Goal: Information Seeking & Learning: Learn about a topic

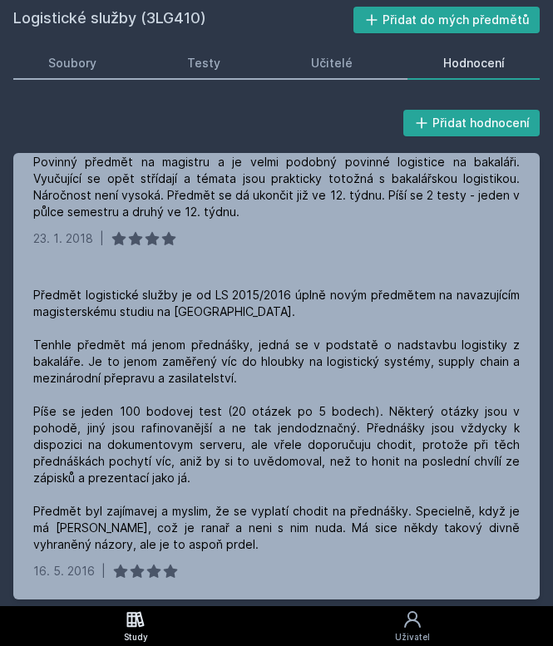
scroll to position [235, 0]
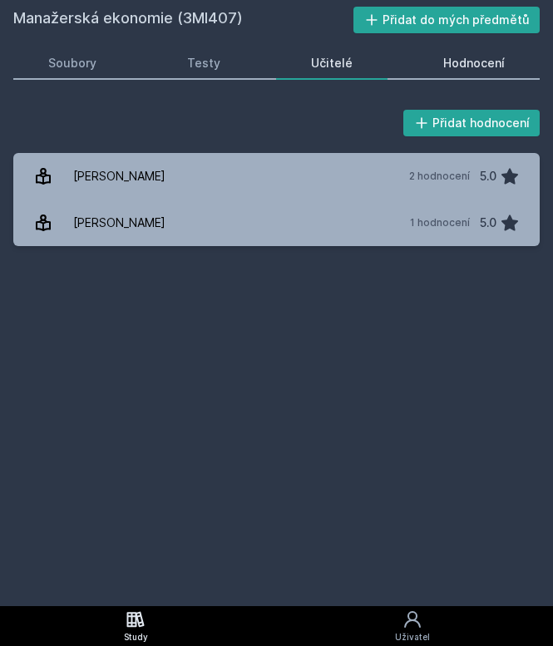
click at [453, 66] on div "Hodnocení" at bounding box center [474, 63] width 62 height 17
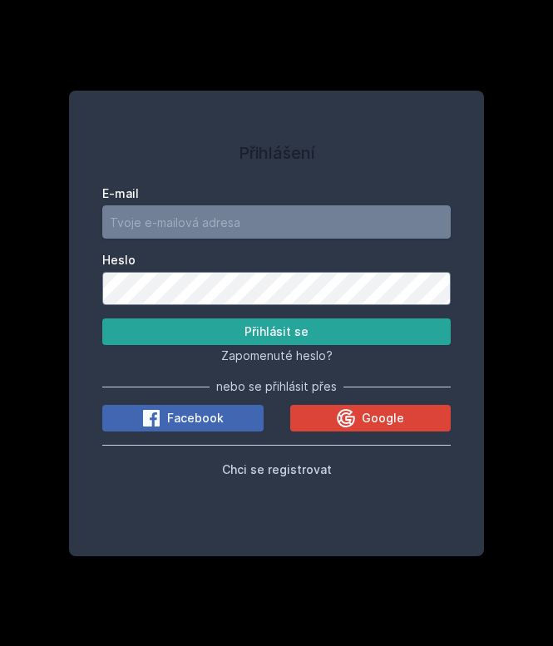
type input "kristyna.hrytsyk@gmail.com"
click at [276, 332] on button "Přihlásit se" at bounding box center [276, 332] width 349 height 27
